Goal: Information Seeking & Learning: Learn about a topic

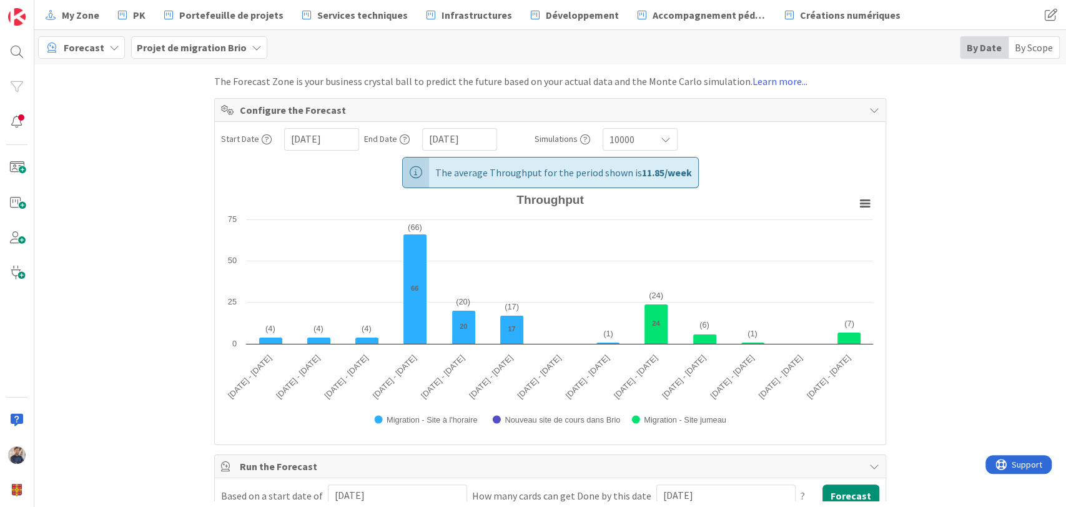
scroll to position [177, 0]
click at [95, 51] on span "Forecast" at bounding box center [84, 47] width 41 height 15
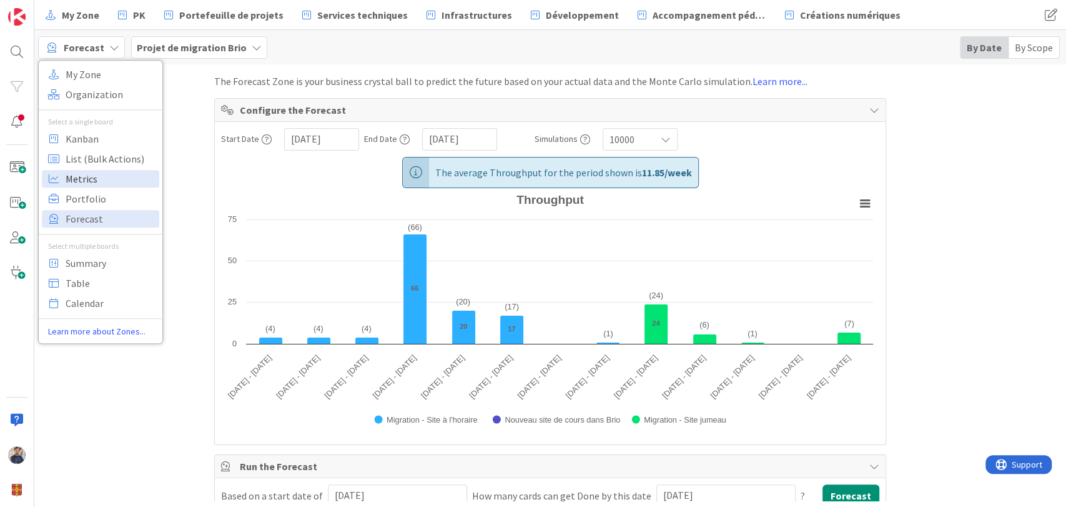
click at [99, 185] on span "Metrics" at bounding box center [111, 178] width 90 height 19
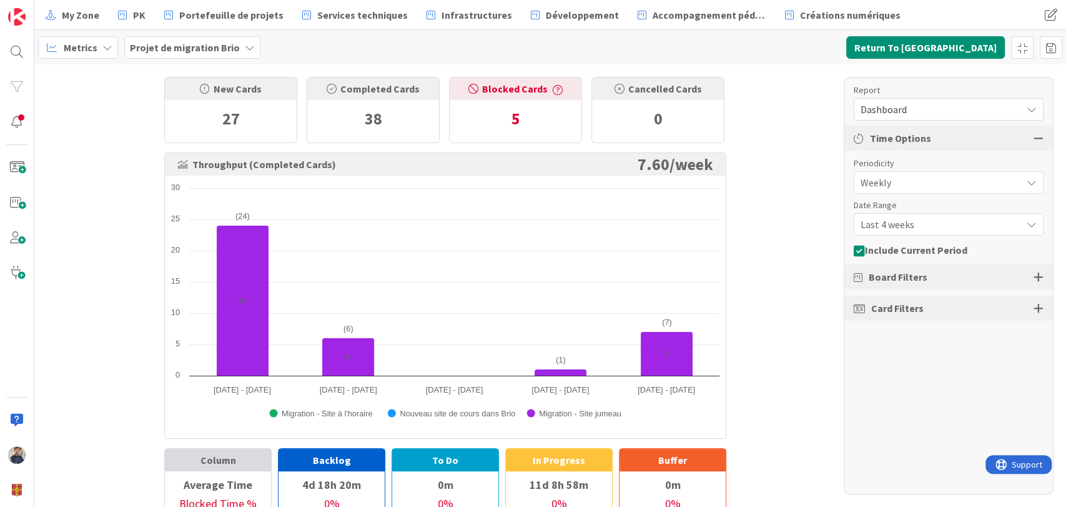
click at [937, 101] on span "Dashboard" at bounding box center [938, 109] width 155 height 17
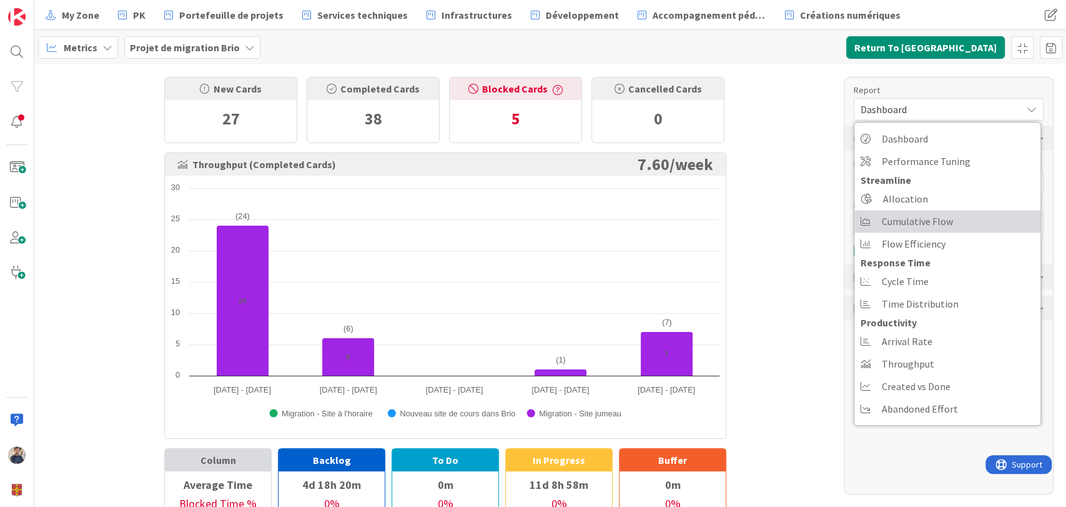
click at [920, 216] on span "Cumulative Flow" at bounding box center [917, 221] width 71 height 19
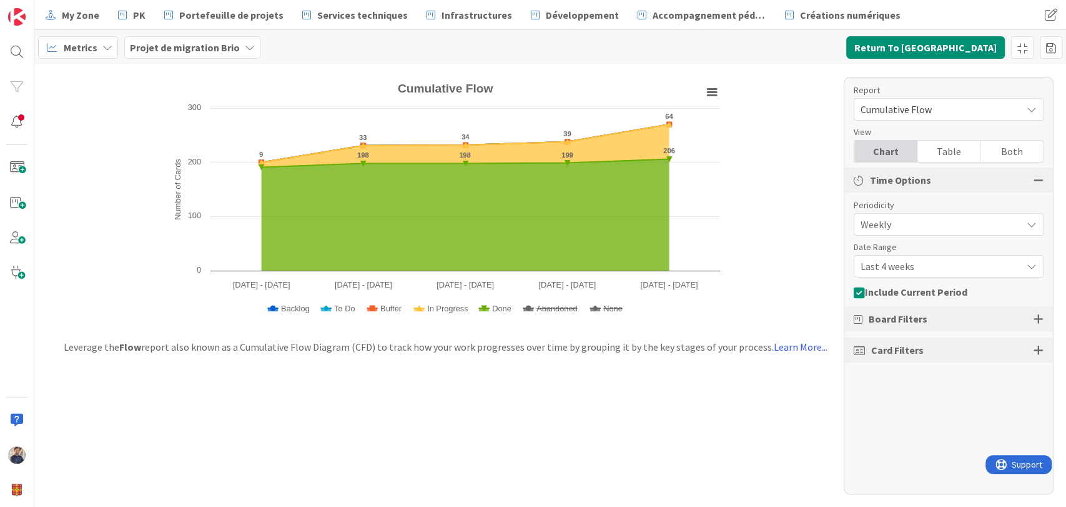
click at [896, 264] on span "Last 4 weeks" at bounding box center [938, 265] width 155 height 17
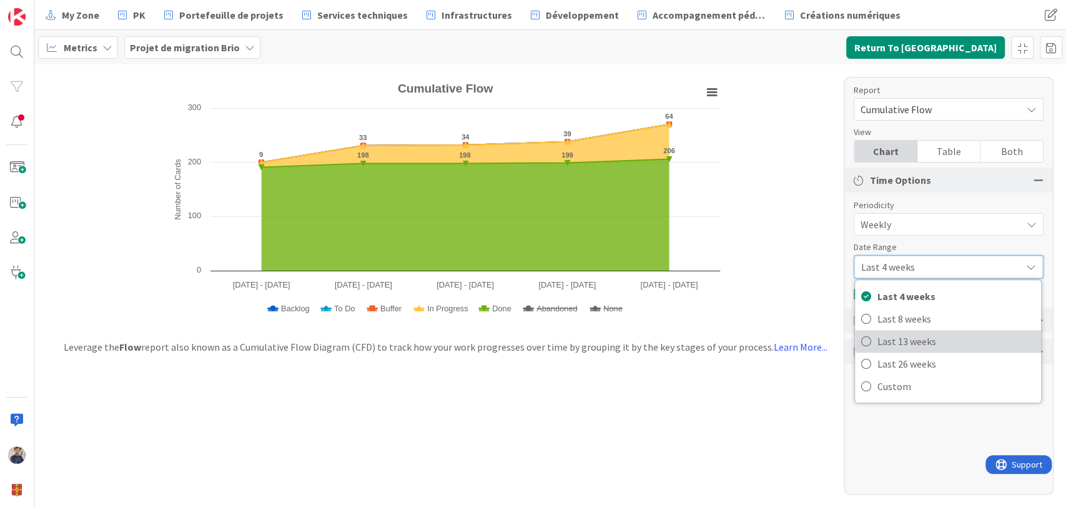
click at [898, 335] on span "Last 13 weeks" at bounding box center [956, 341] width 157 height 19
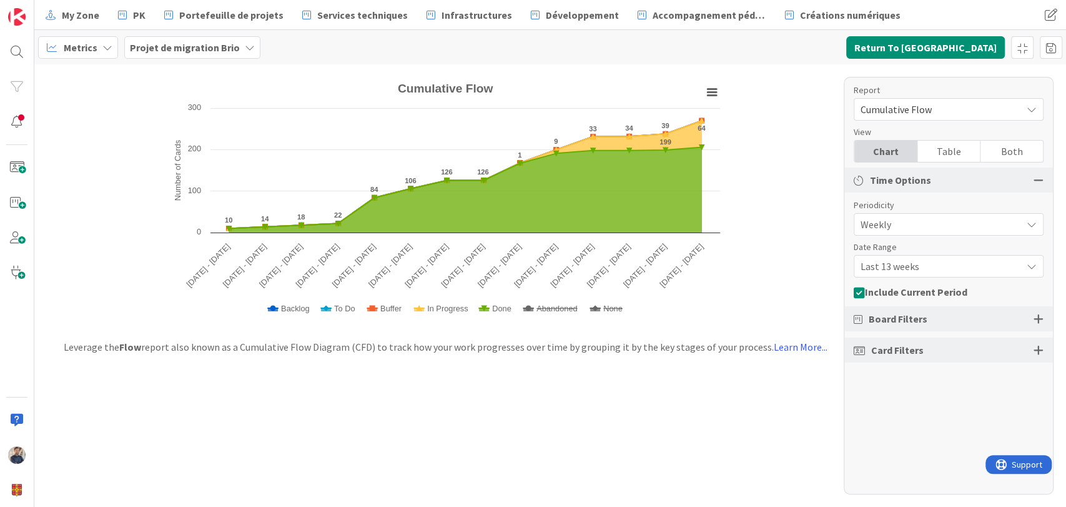
click at [775, 136] on div "Created with Highcharts 11.4.3 Number of Cards Chart context menu Cumulative Fl…" at bounding box center [550, 285] width 1032 height 442
click at [887, 266] on span "Last 13 weeks" at bounding box center [938, 265] width 155 height 17
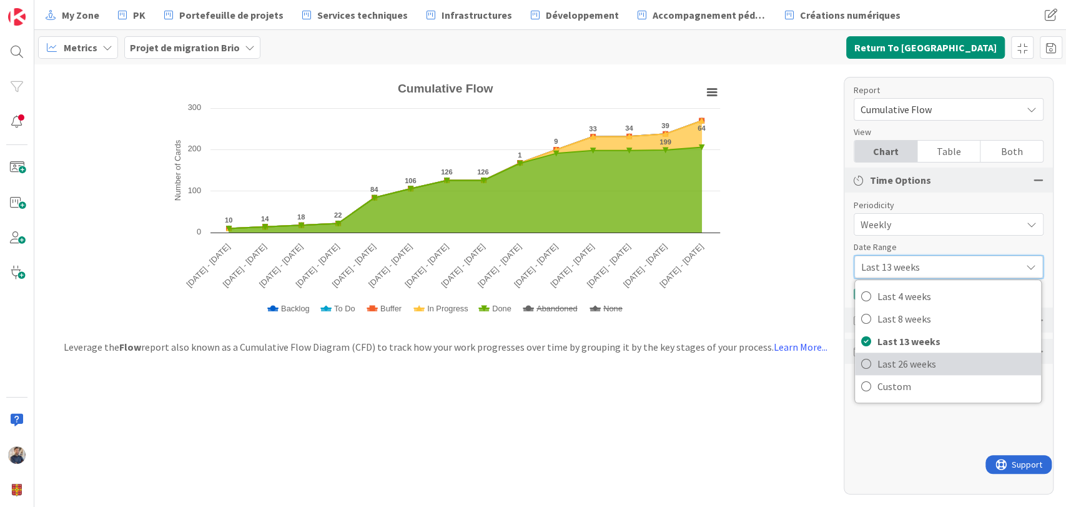
click at [890, 361] on span "Last 26 weeks" at bounding box center [956, 363] width 157 height 19
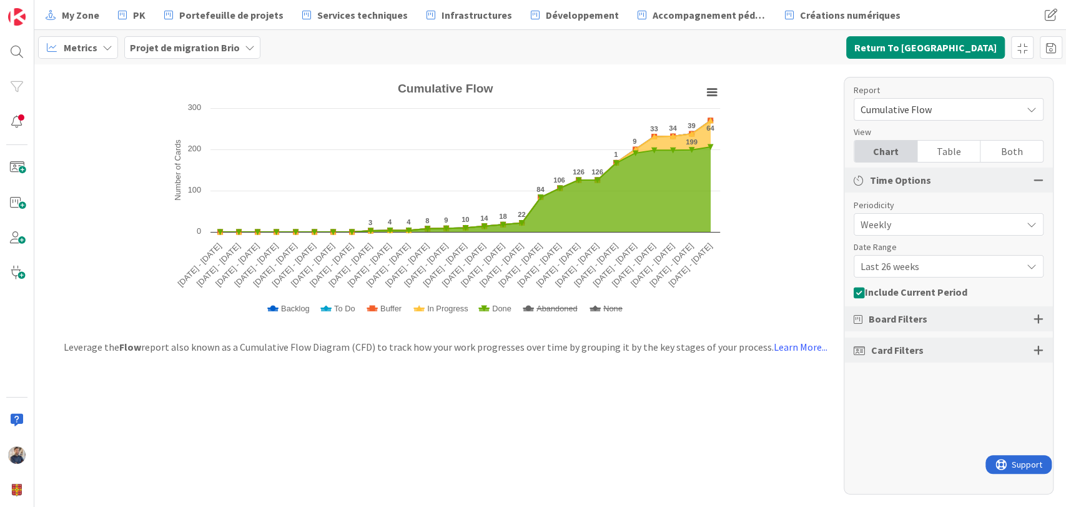
click at [887, 266] on span "Last 26 weeks" at bounding box center [938, 265] width 155 height 17
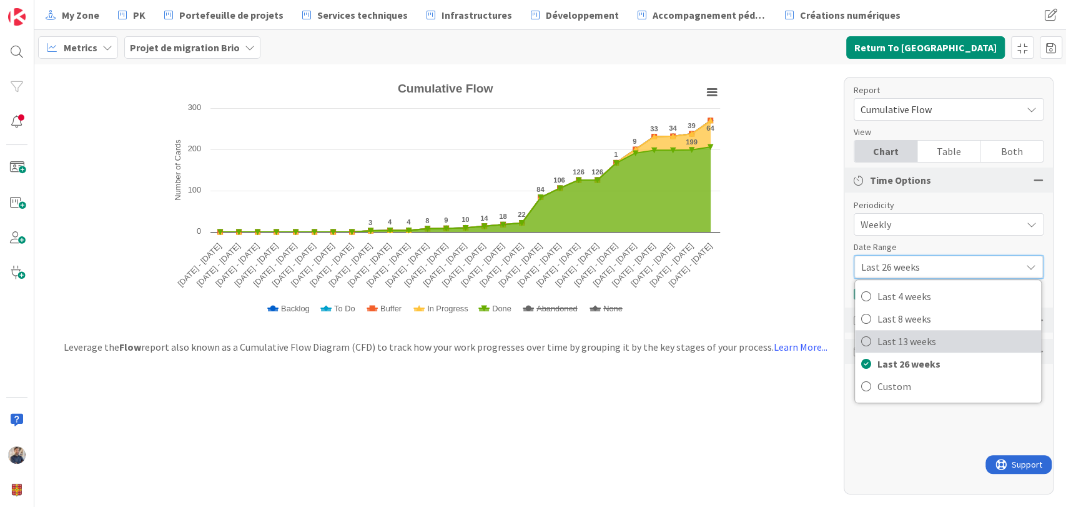
click at [902, 342] on span "Last 13 weeks" at bounding box center [956, 341] width 157 height 19
